Goal: Transaction & Acquisition: Book appointment/travel/reservation

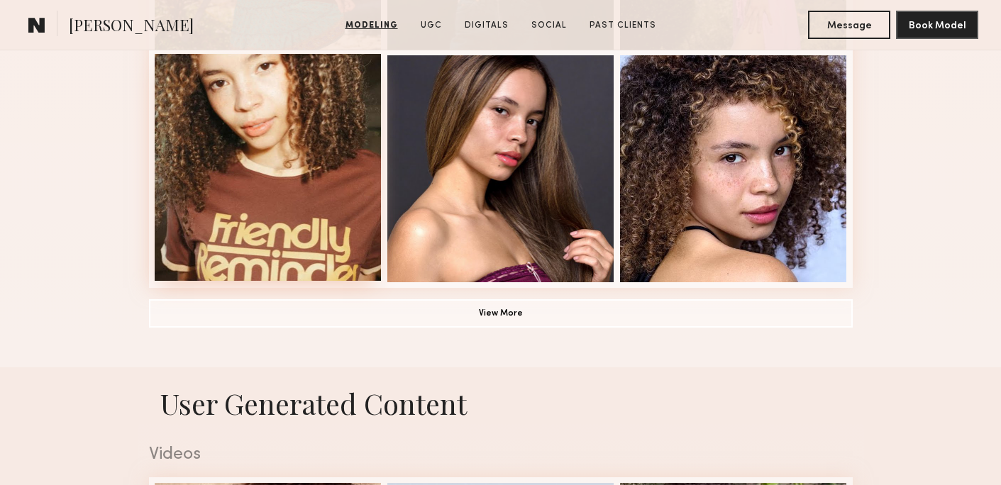
scroll to position [1081, 0]
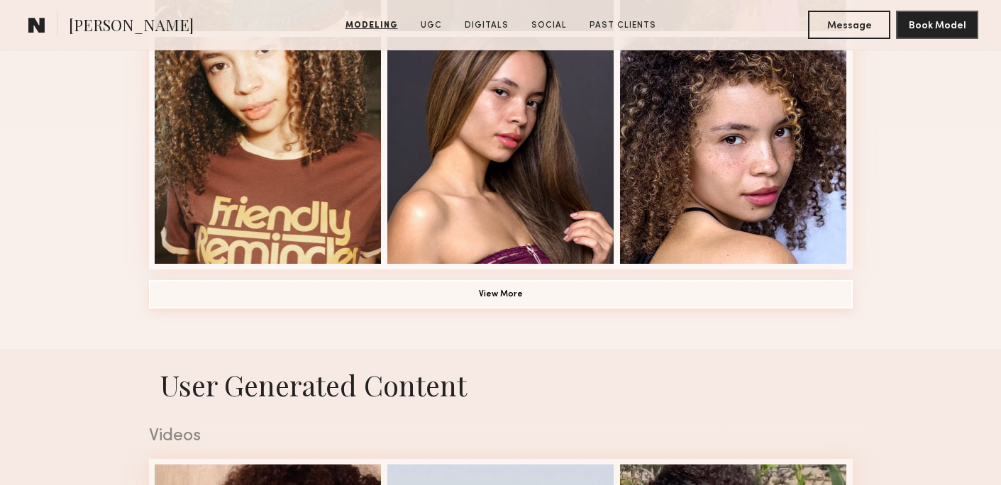
click at [530, 297] on button "View More" at bounding box center [501, 294] width 704 height 28
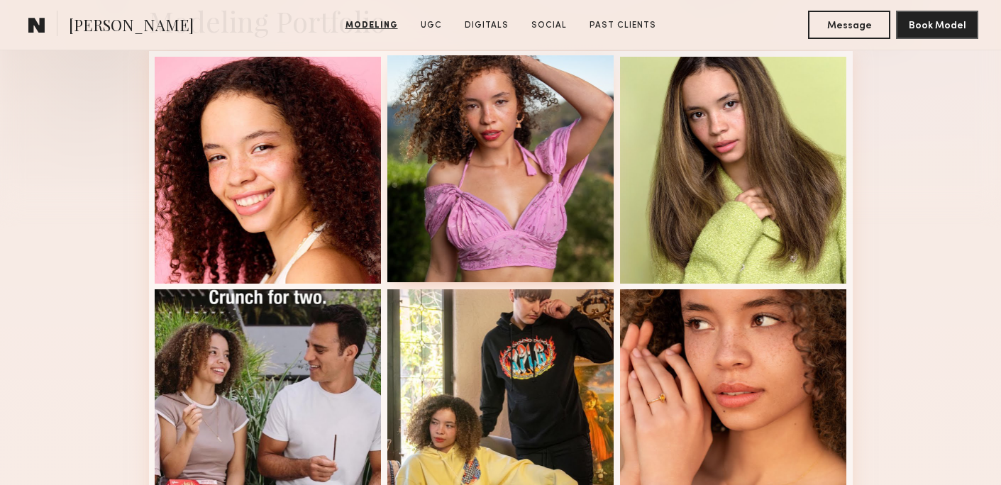
scroll to position [373, 0]
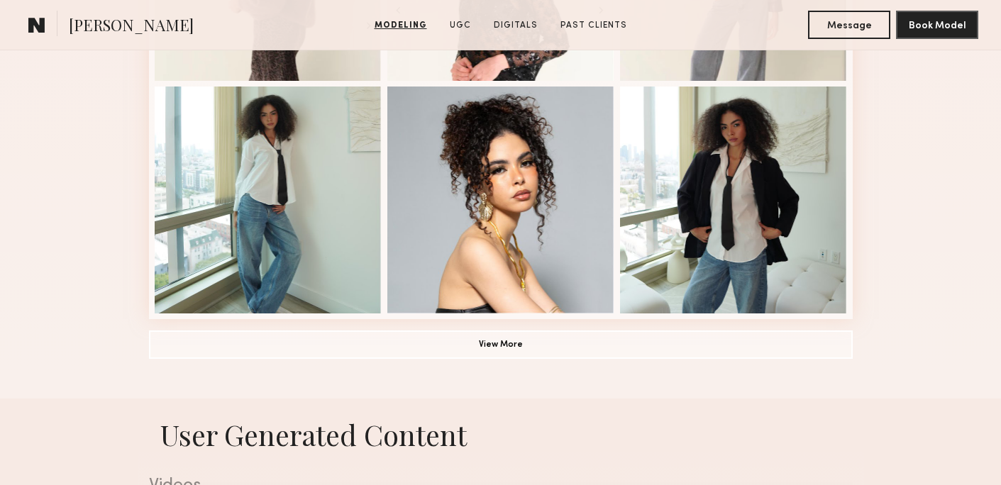
scroll to position [1032, 0]
click at [483, 352] on button "View More" at bounding box center [501, 343] width 704 height 28
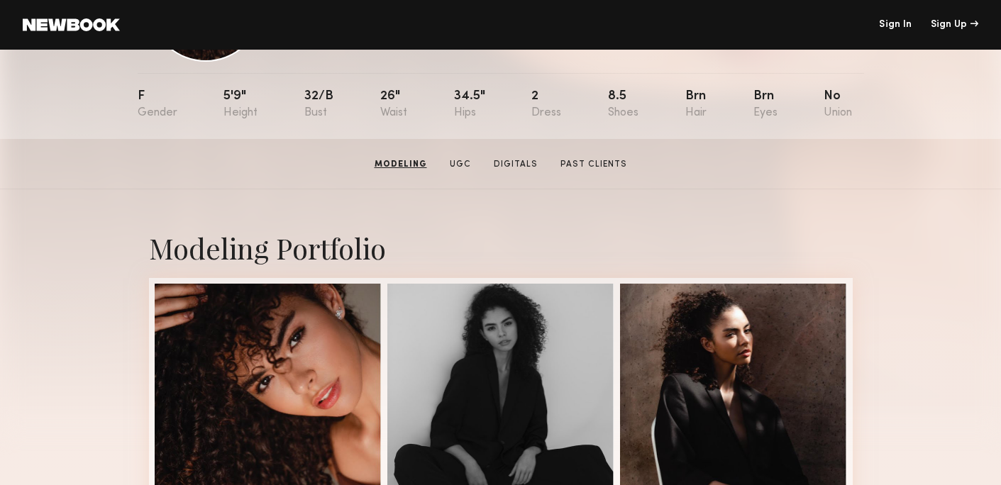
scroll to position [0, 0]
